Goal: Task Accomplishment & Management: Manage account settings

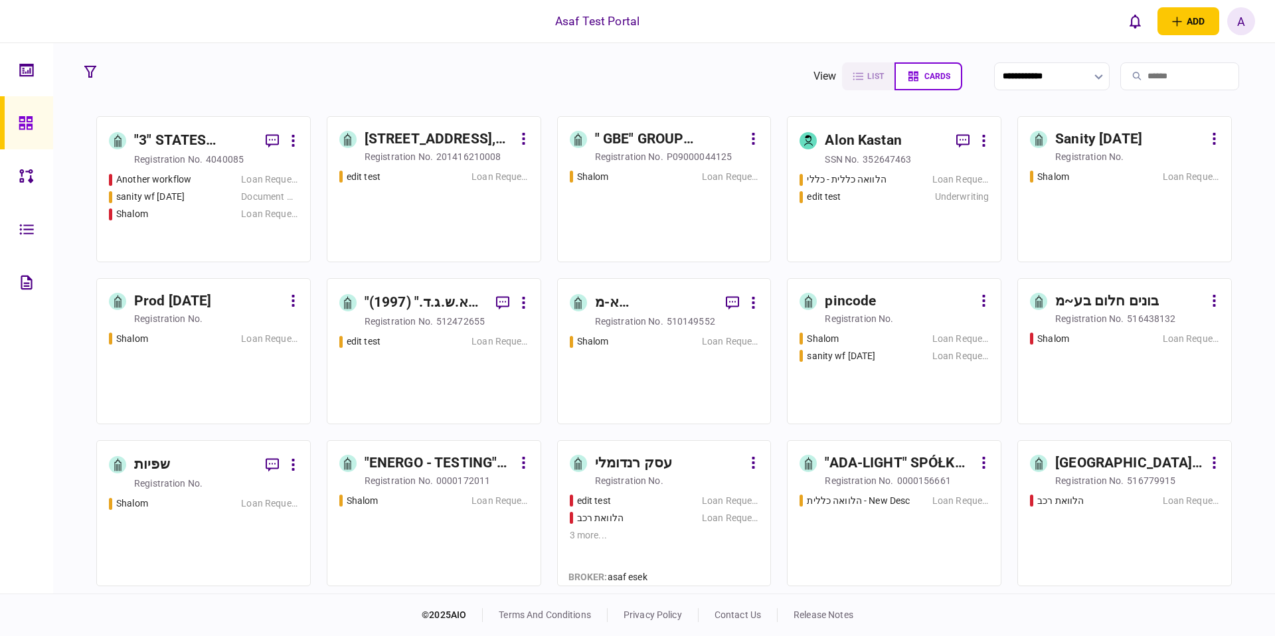
click at [1240, 32] on div "A" at bounding box center [1242, 21] width 28 height 28
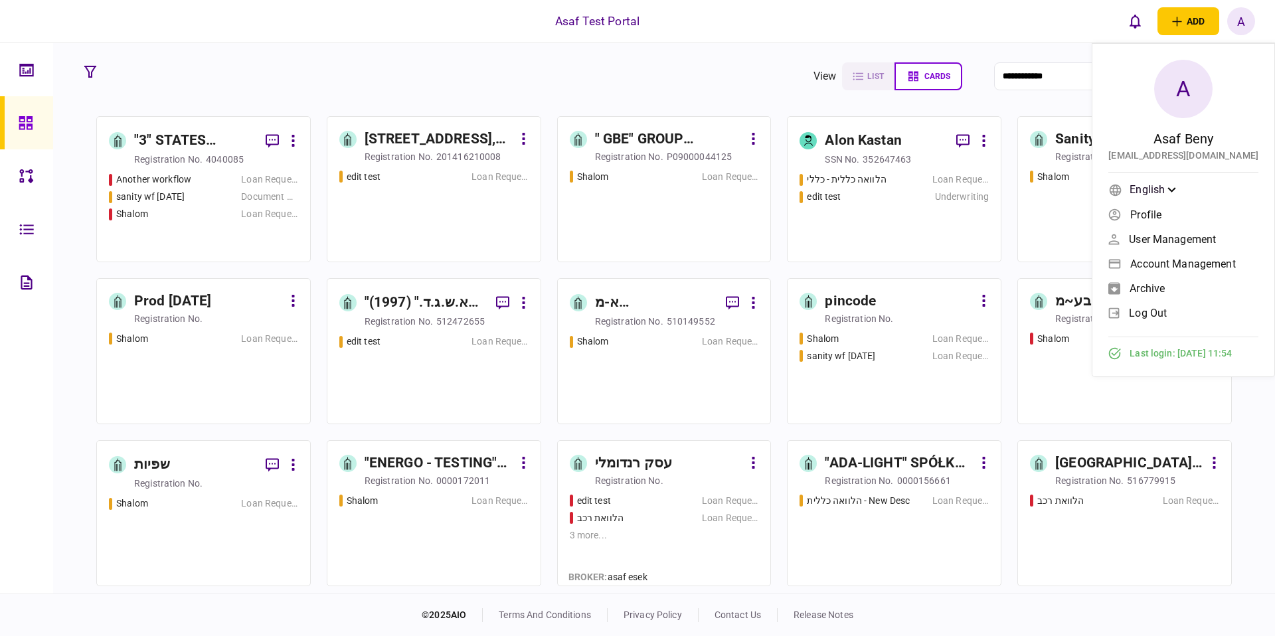
click at [1156, 310] on span "log out" at bounding box center [1148, 313] width 38 height 11
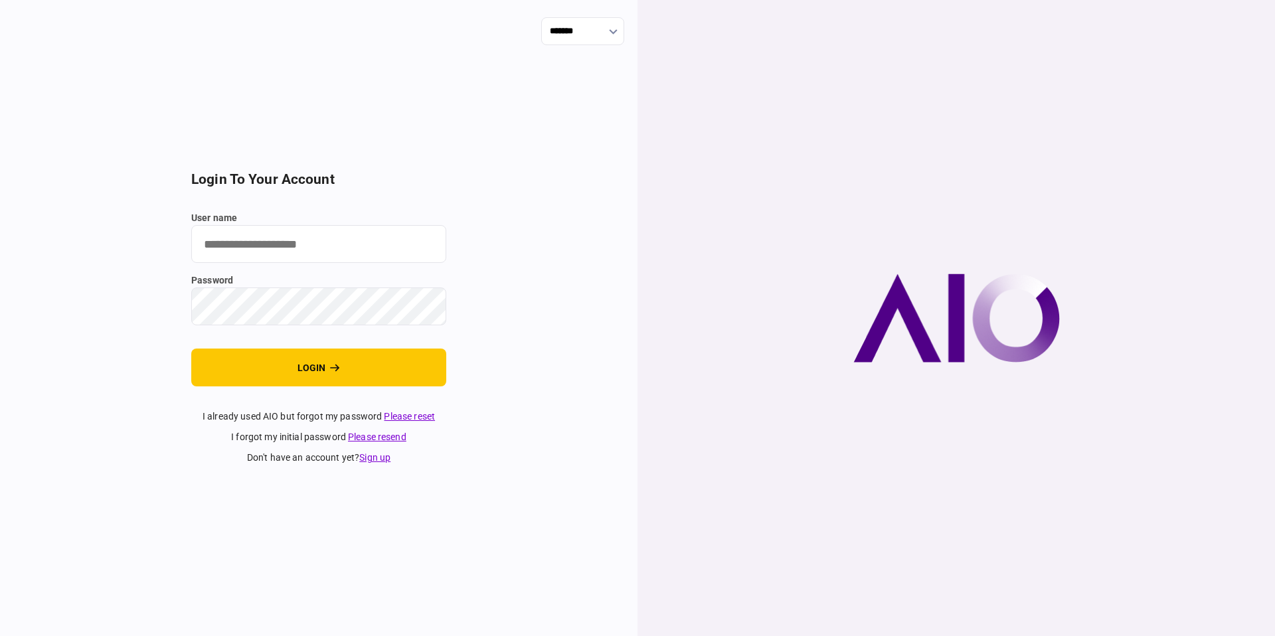
click at [322, 223] on label "user name" at bounding box center [318, 218] width 255 height 14
click at [322, 225] on input "user name" at bounding box center [318, 244] width 255 height 38
click at [306, 231] on input "user name" at bounding box center [318, 244] width 255 height 38
type input "**********"
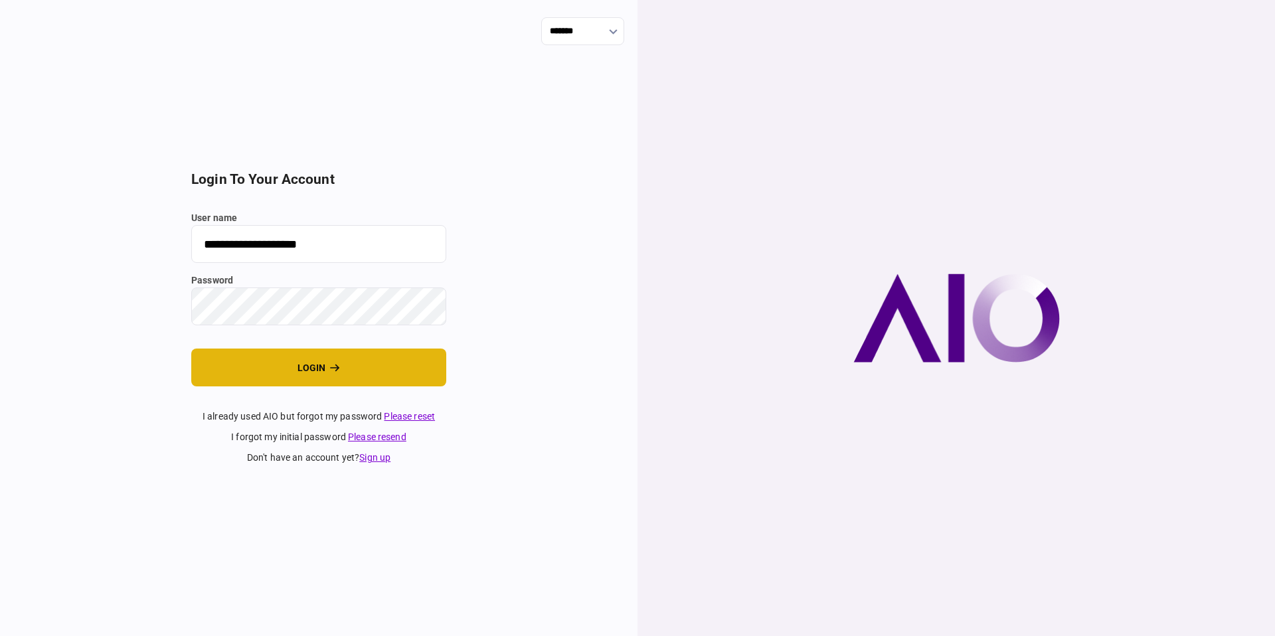
click at [304, 364] on button "login" at bounding box center [318, 368] width 255 height 38
